Goal: Find specific page/section: Find specific page/section

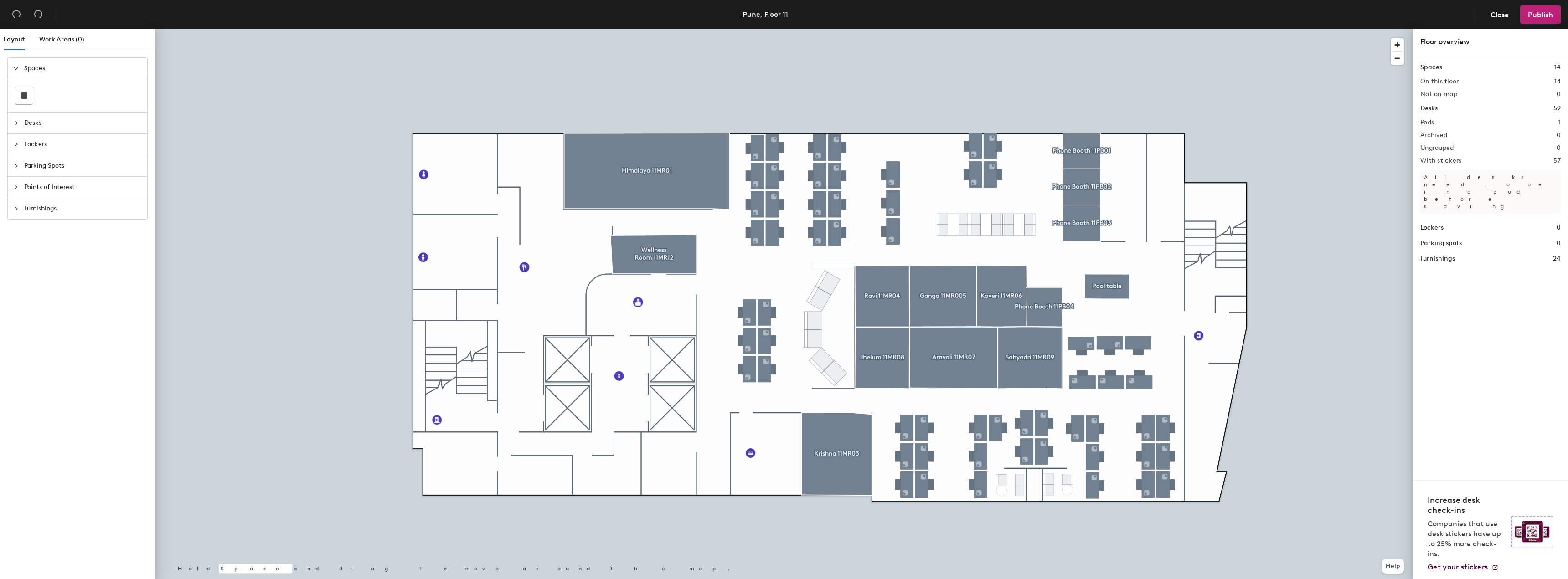
click at [15, 122] on icon "collapsed" at bounding box center [16, 123] width 5 height 5
click at [52, 40] on span "Work Areas (0)" at bounding box center [61, 39] width 45 height 8
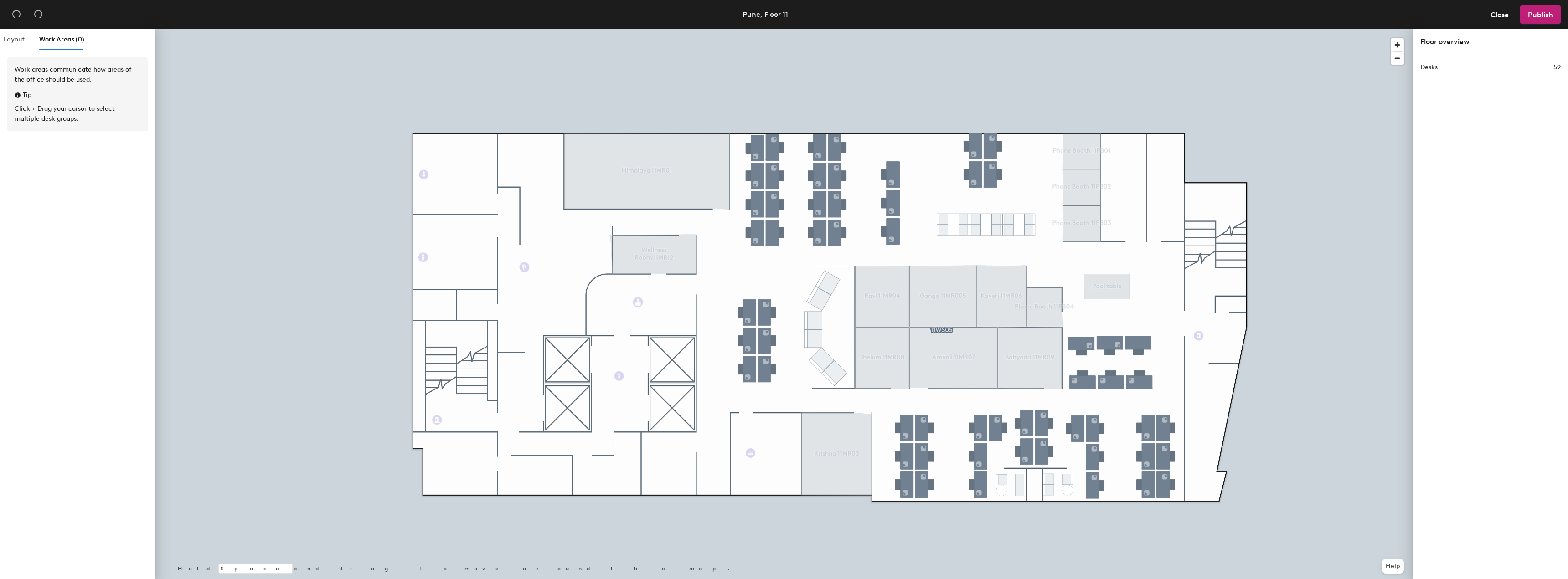
click at [7, 45] on div "Layout" at bounding box center [14, 40] width 21 height 21
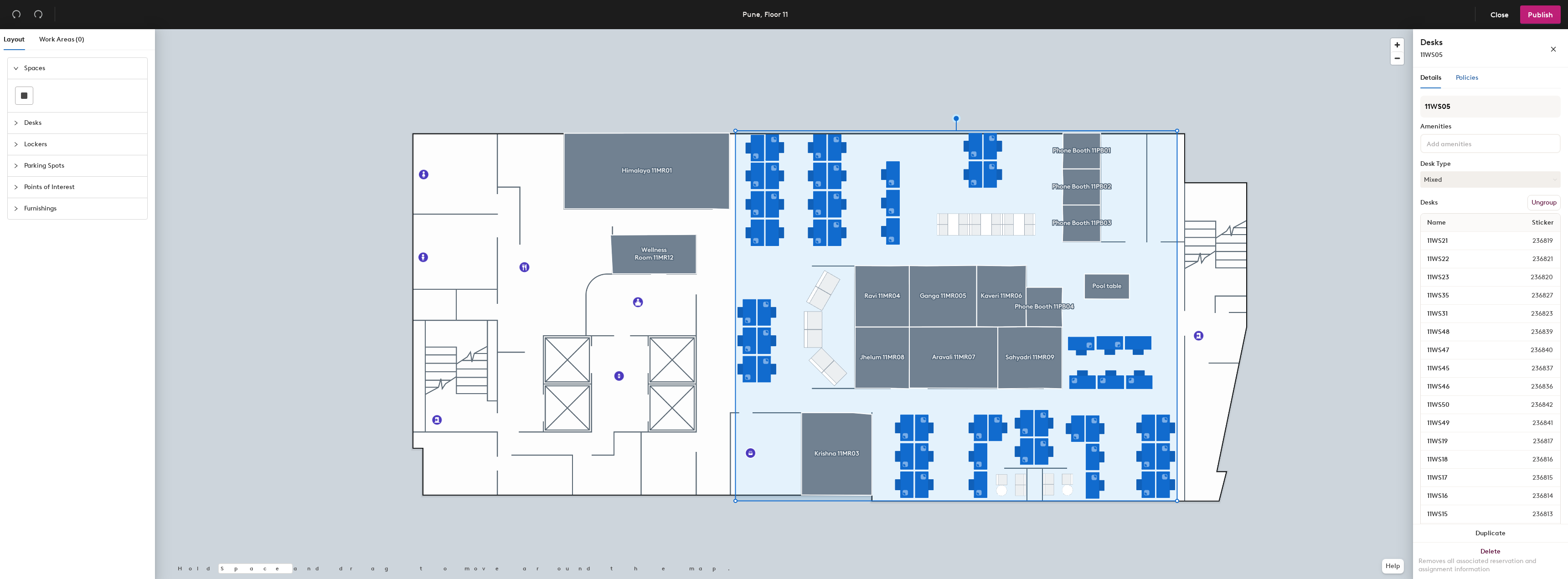
click at [1466, 75] on span "Policies" at bounding box center [1467, 77] width 23 height 8
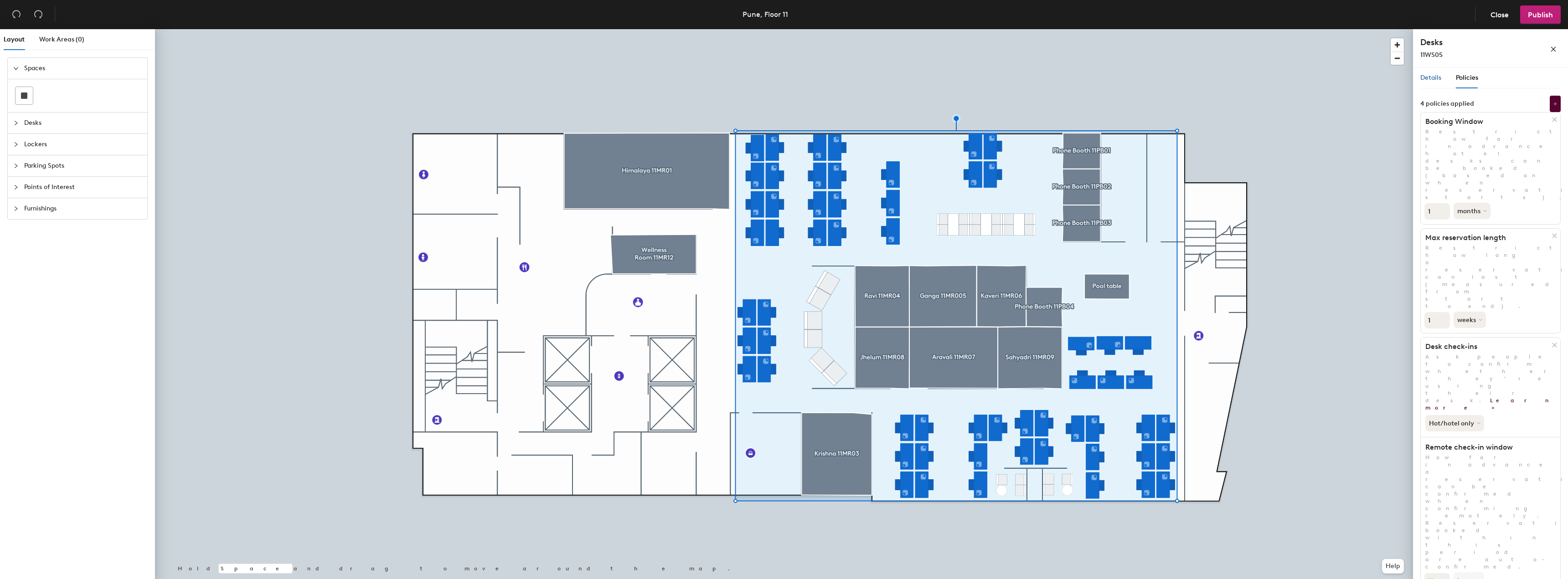
click at [1427, 76] on span "Details" at bounding box center [1430, 77] width 21 height 8
